Goal: Information Seeking & Learning: Find specific fact

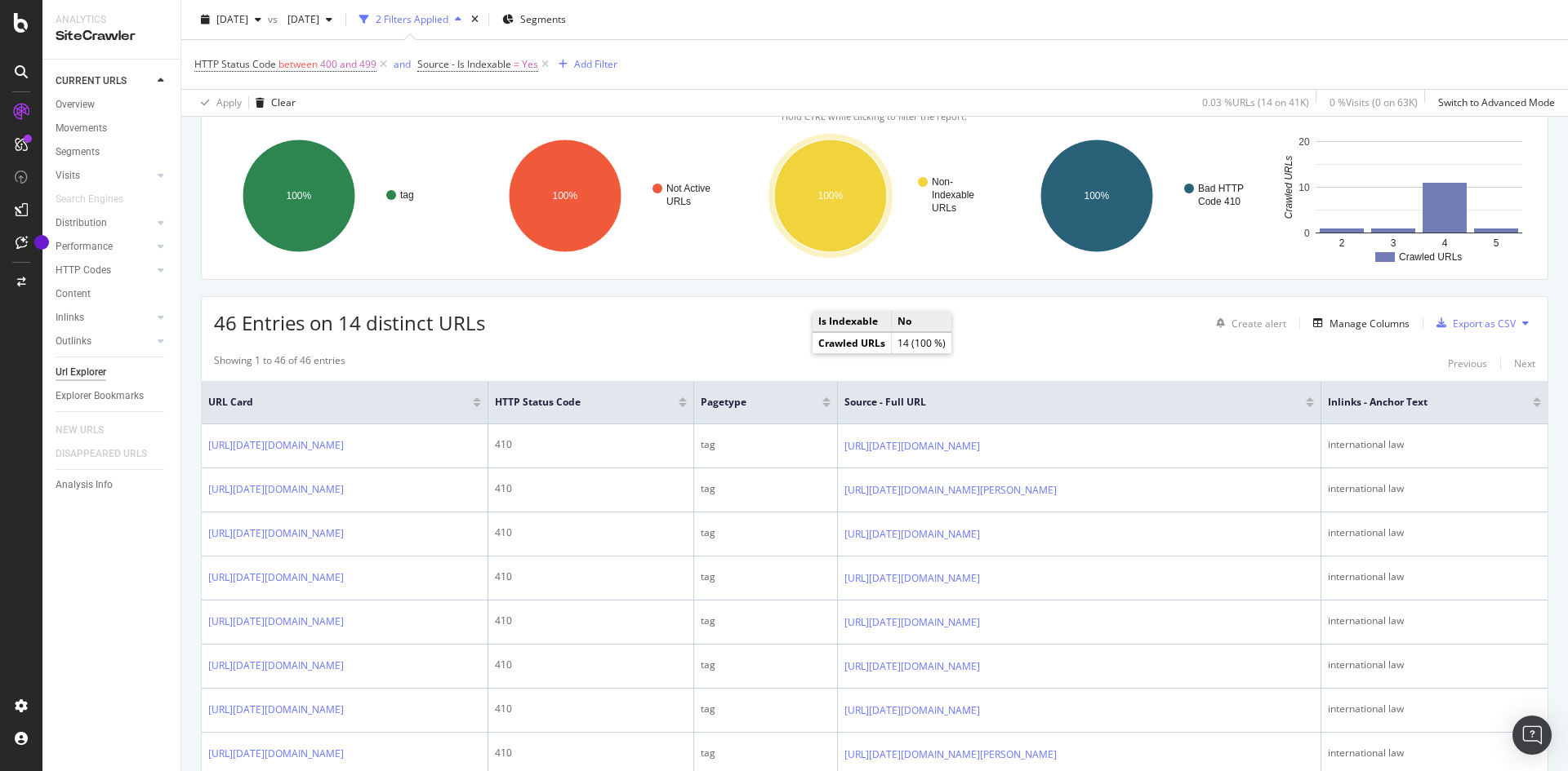
scroll to position [245, 0]
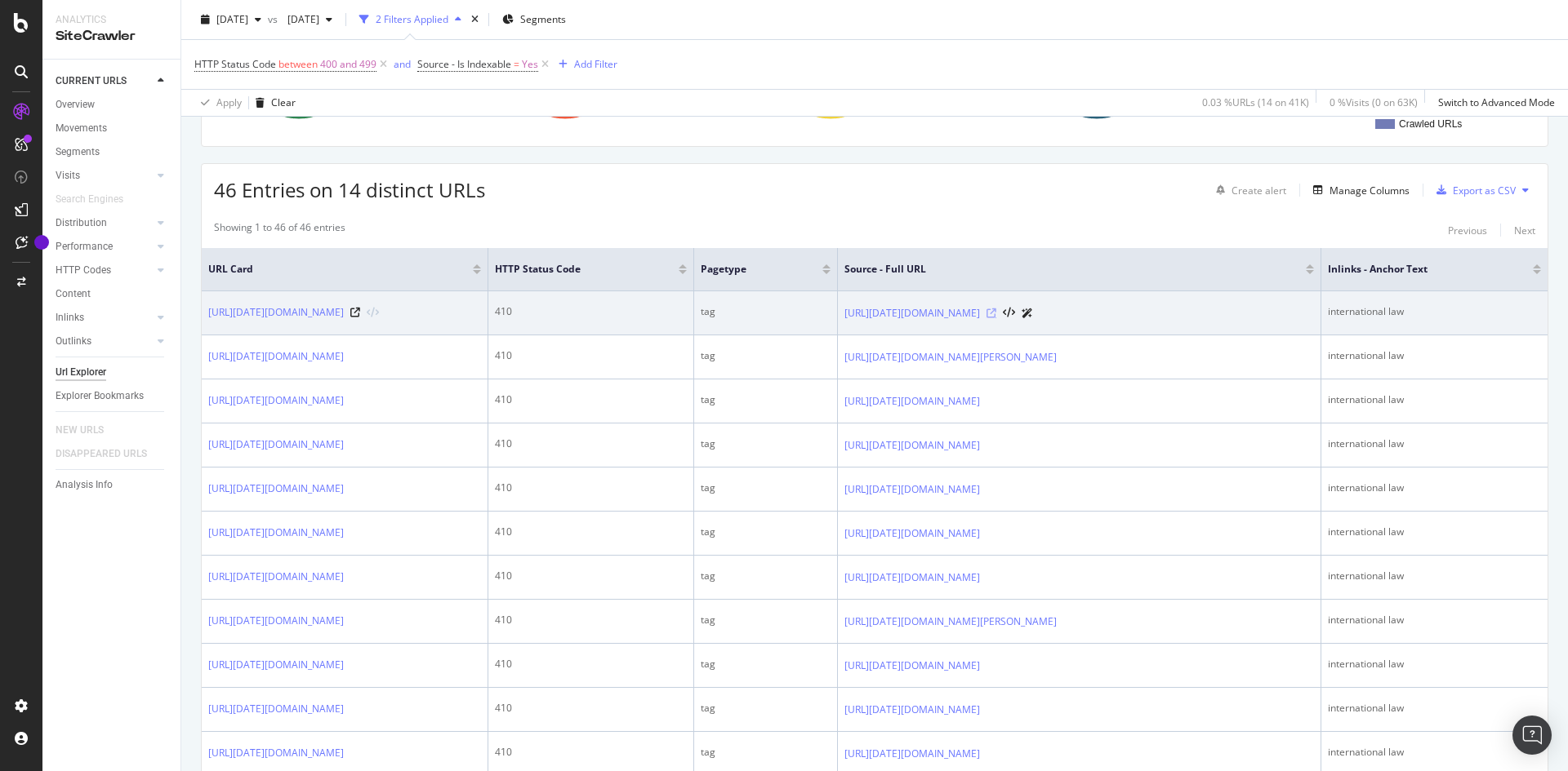
click at [996, 318] on icon at bounding box center [991, 313] width 10 height 10
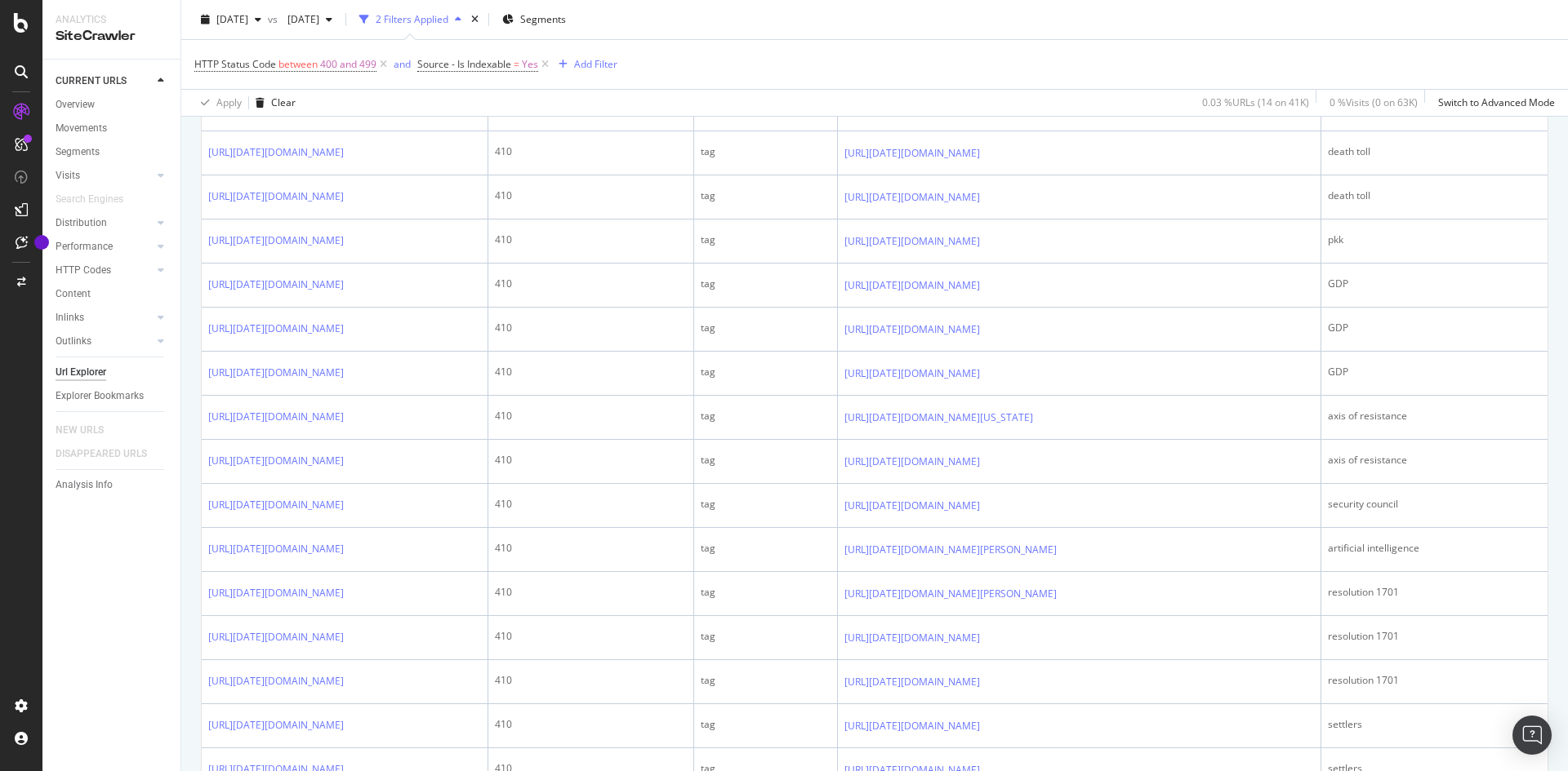
scroll to position [1959, 0]
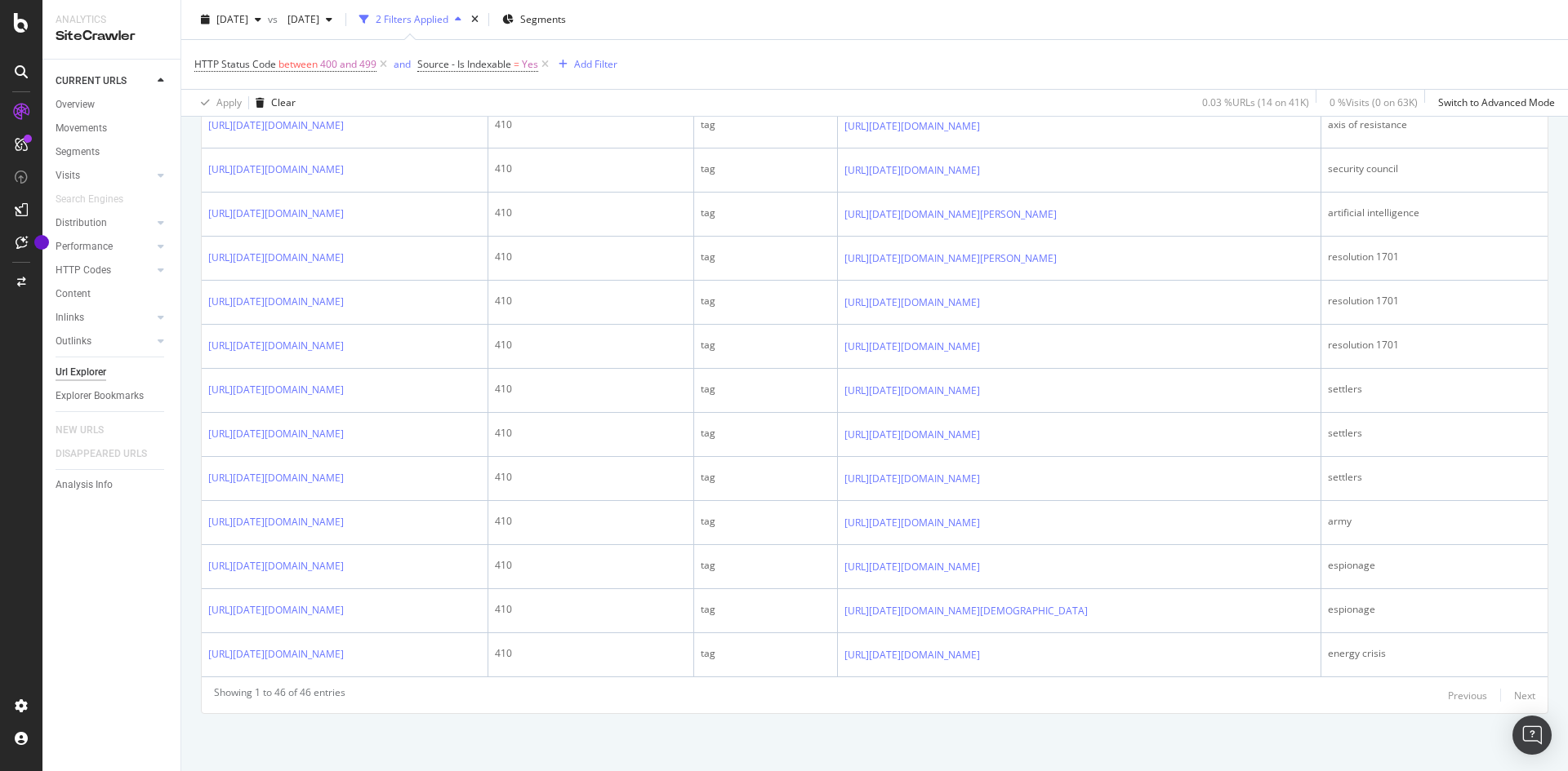
click at [996, 43] on icon at bounding box center [991, 38] width 10 height 10
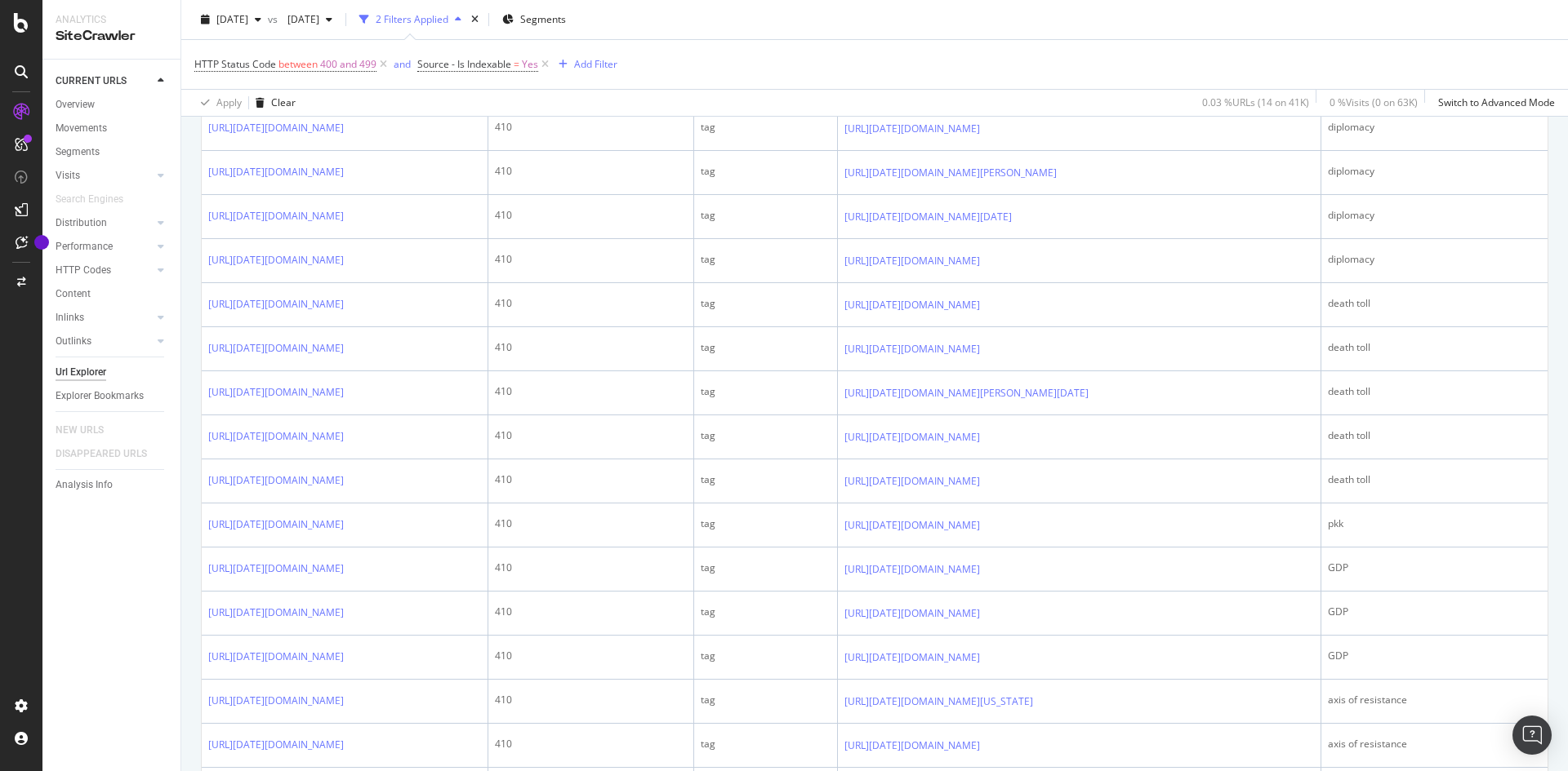
scroll to position [1143, 0]
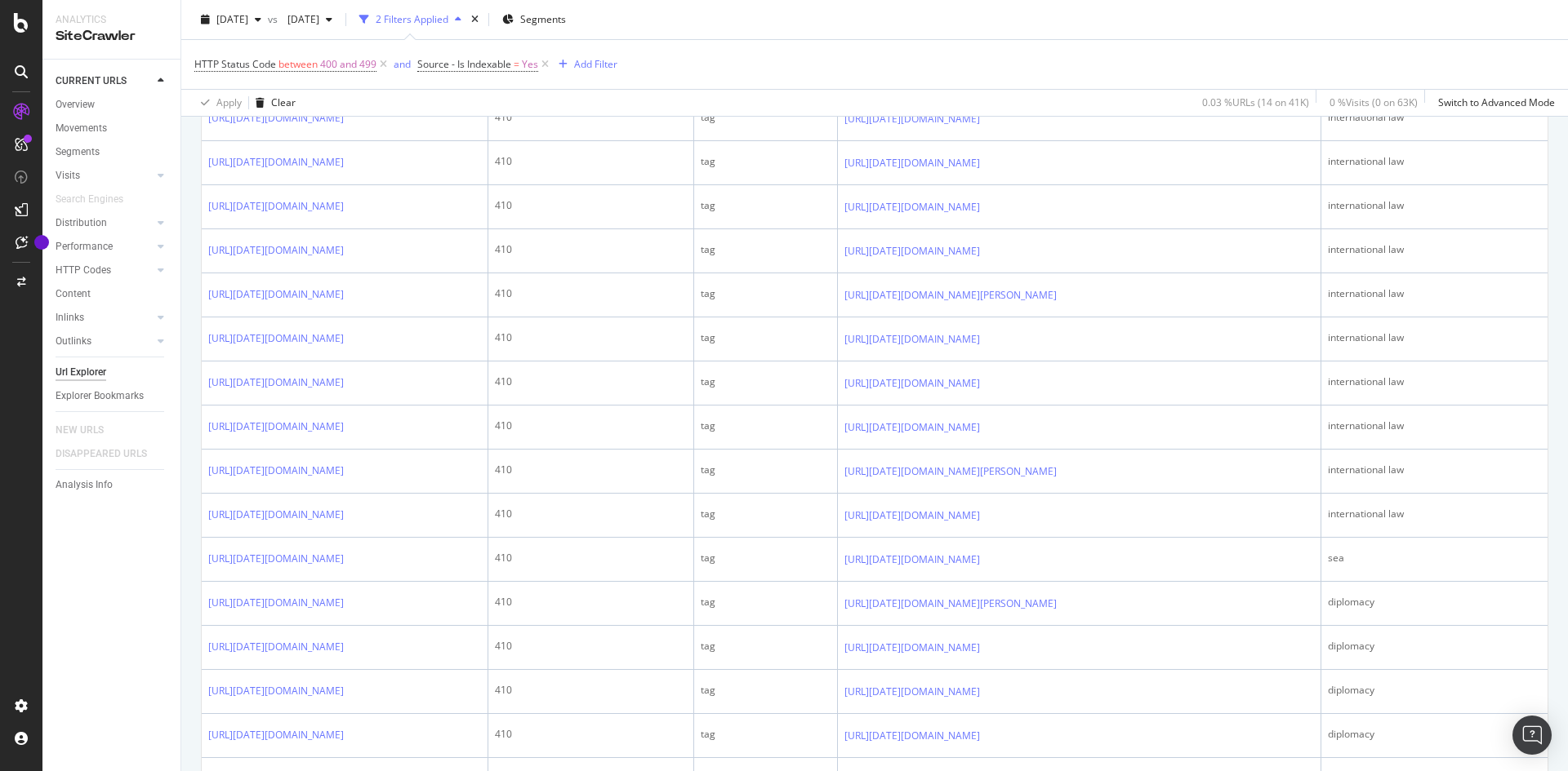
scroll to position [245, 0]
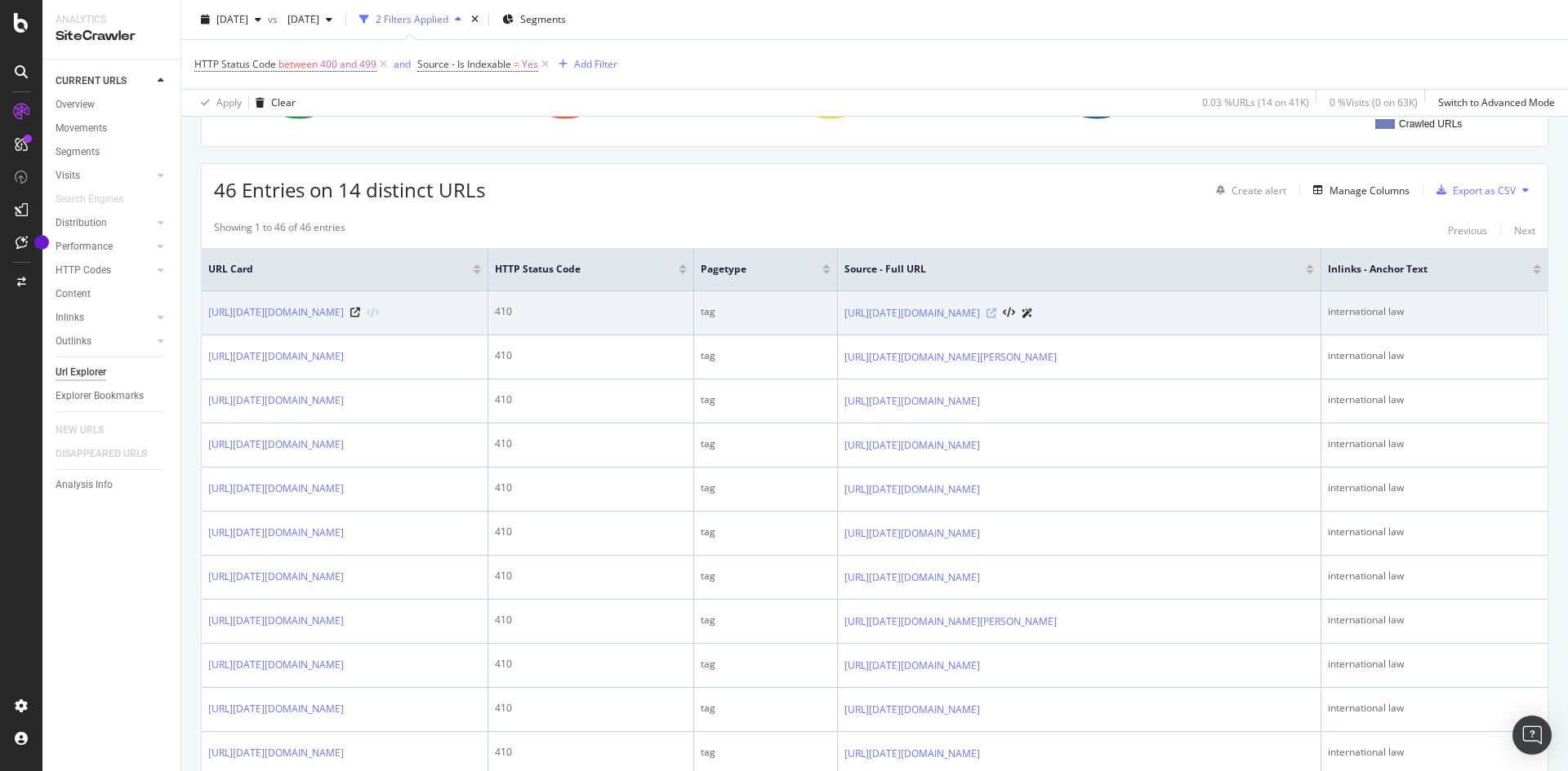
click at [996, 318] on icon at bounding box center [991, 313] width 10 height 10
drag, startPoint x: 1456, startPoint y: 313, endPoint x: 1367, endPoint y: 320, distance: 89.3
click at [1367, 320] on td "international law" at bounding box center [1435, 313] width 227 height 44
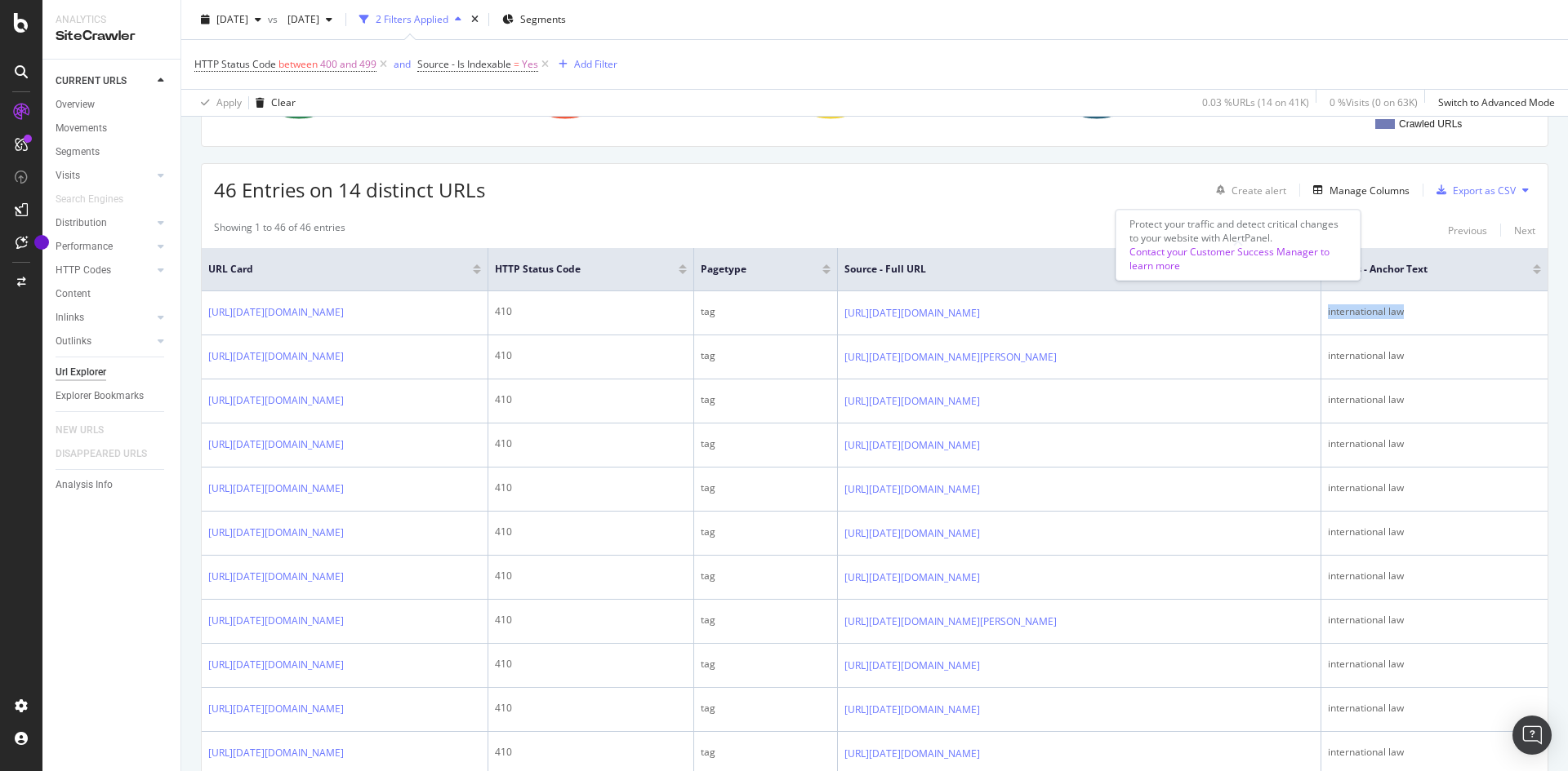
copy div "international law"
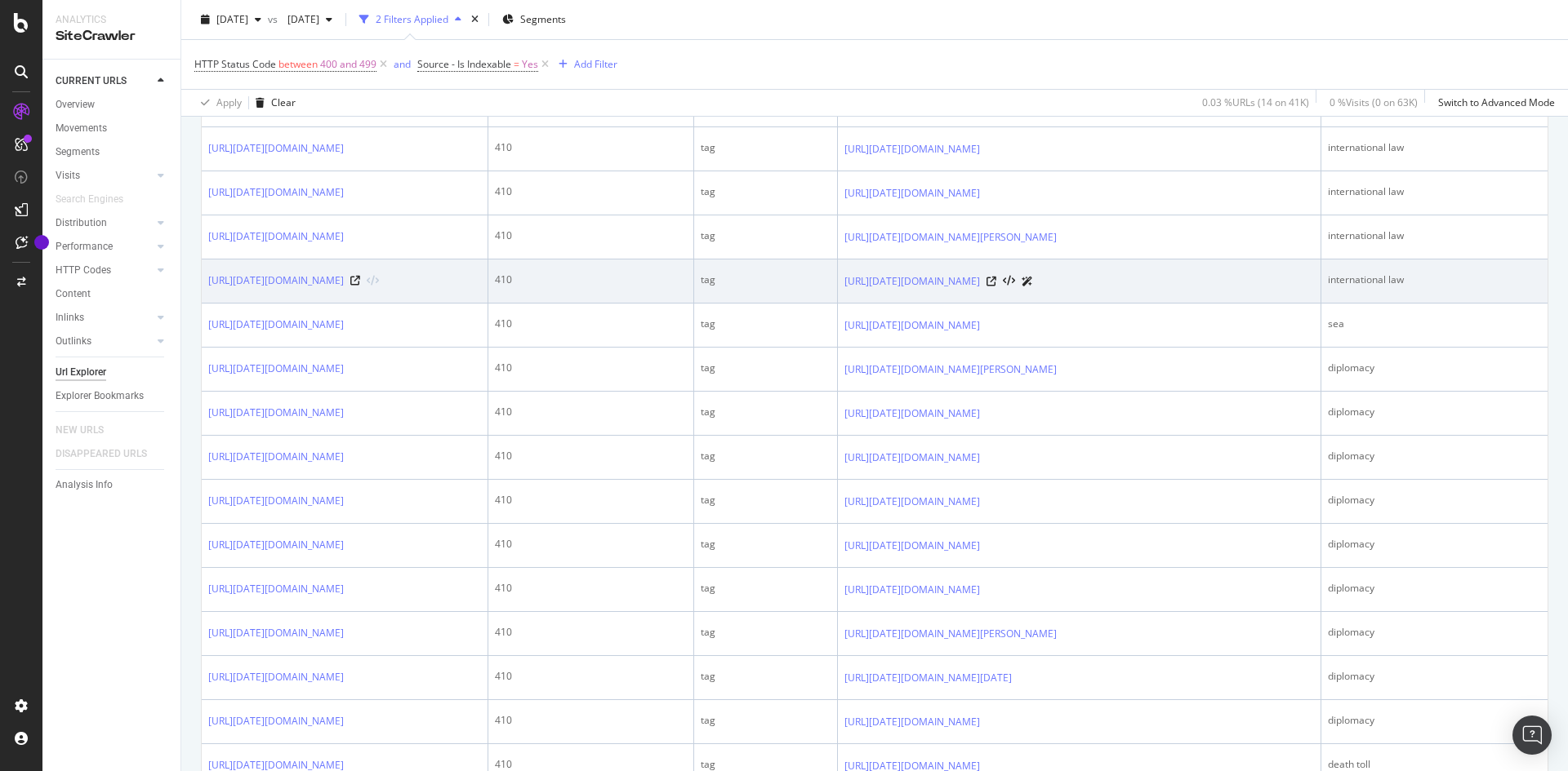
scroll to position [898, 0]
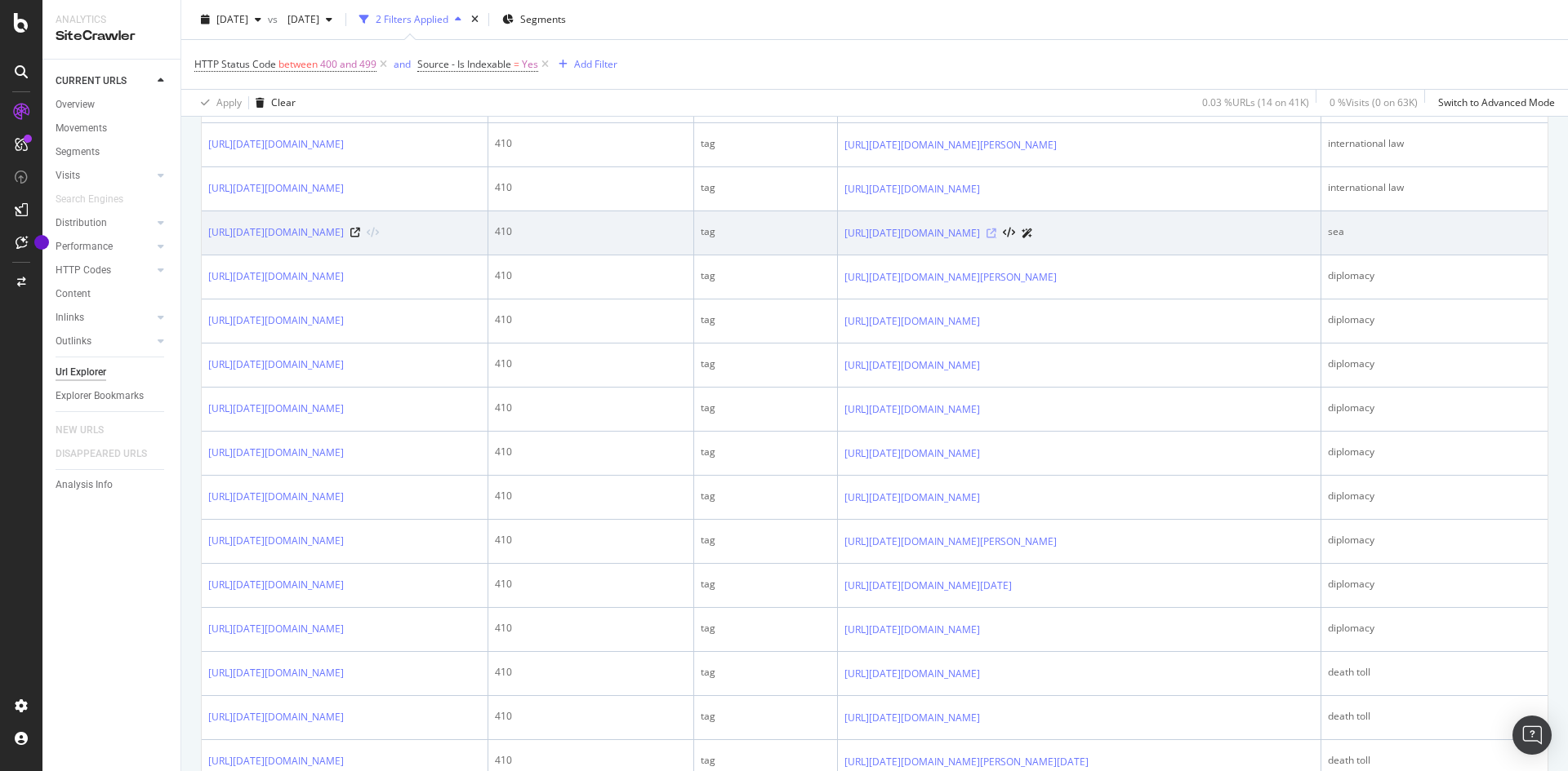
click at [996, 239] on icon at bounding box center [991, 233] width 10 height 10
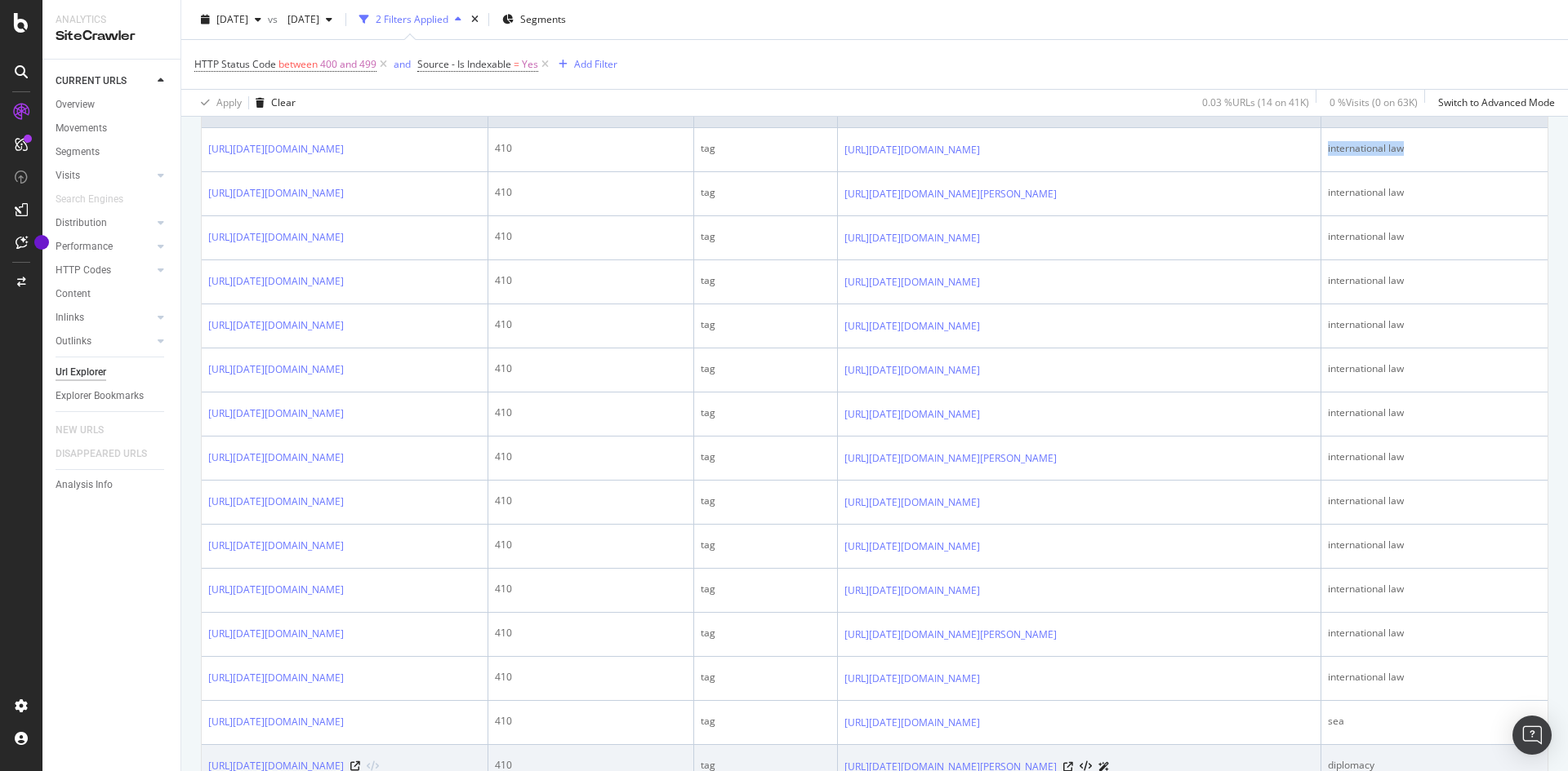
scroll to position [0, 0]
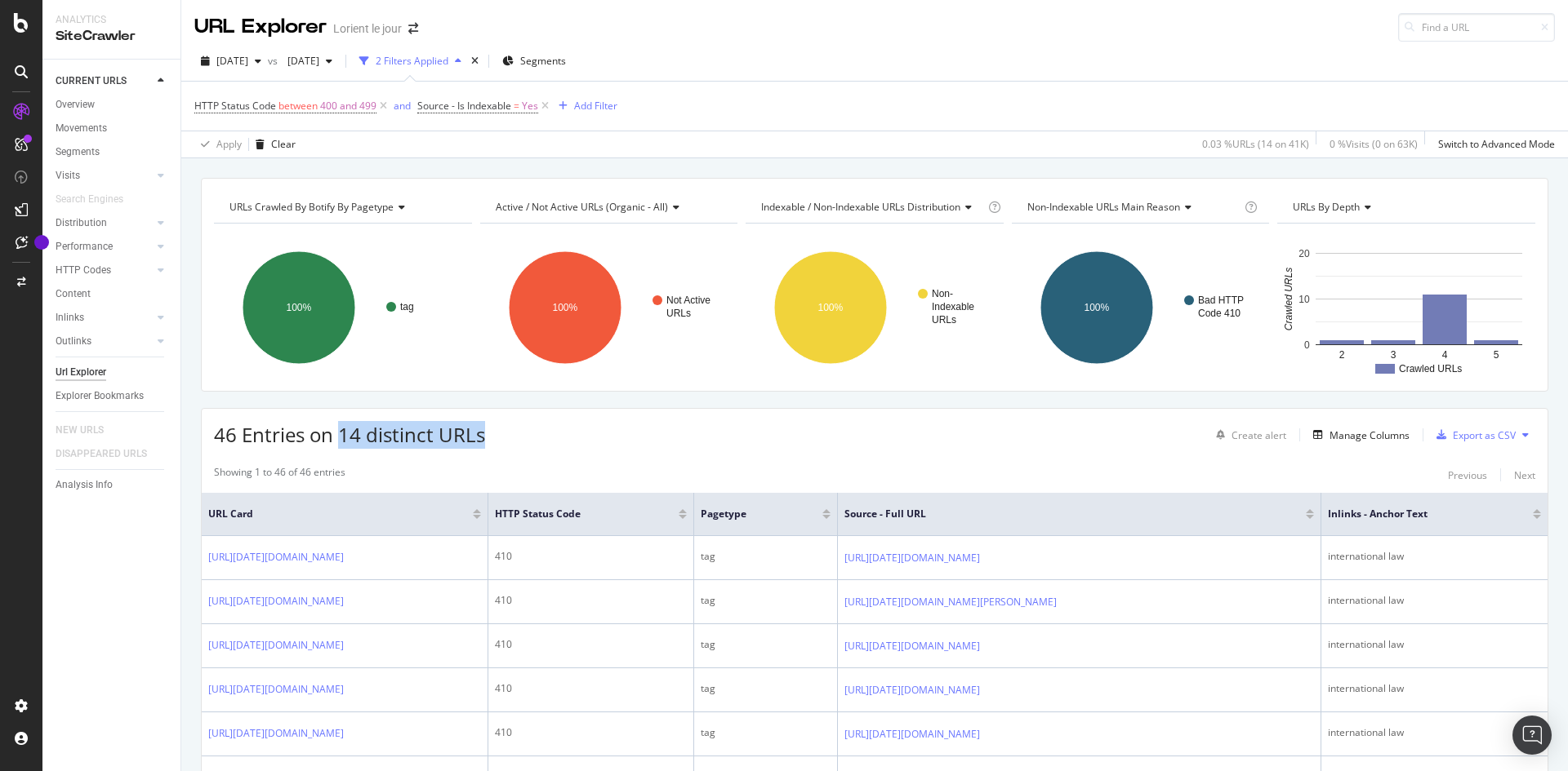
drag, startPoint x: 337, startPoint y: 431, endPoint x: 505, endPoint y: 429, distance: 168.0
click at [498, 429] on div "46 Entries on 14 distinct URLs Create alert Manage Columns Export as CSV" at bounding box center [874, 429] width 1346 height 40
click at [622, 432] on div "46 Entries on 14 distinct URLs Create alert Manage Columns Export as CSV" at bounding box center [874, 429] width 1346 height 40
